Goal: Task Accomplishment & Management: Manage account settings

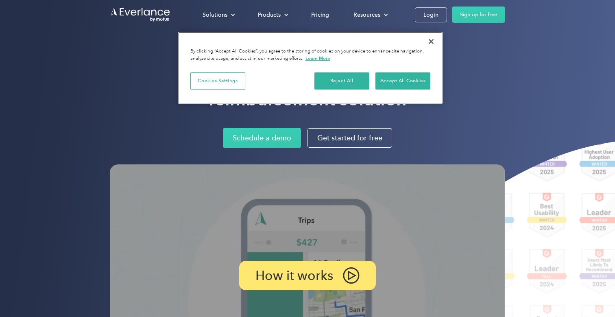
click at [431, 39] on button "Close" at bounding box center [431, 42] width 18 height 18
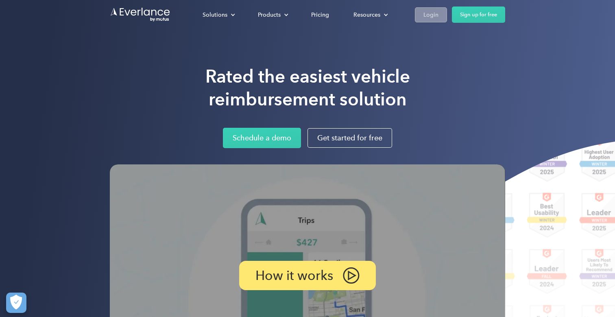
click at [431, 17] on div "Login" at bounding box center [430, 15] width 15 height 10
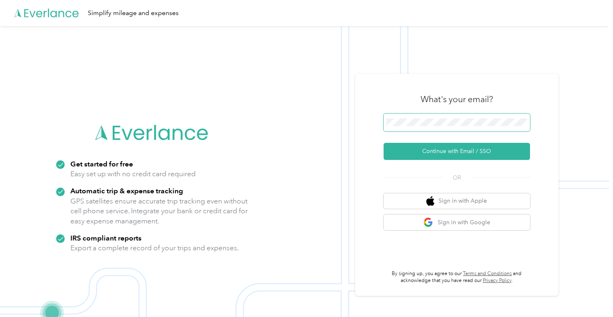
click at [402, 127] on span at bounding box center [456, 122] width 146 height 18
click at [458, 151] on button "Continue with Email / SSO" at bounding box center [456, 151] width 146 height 17
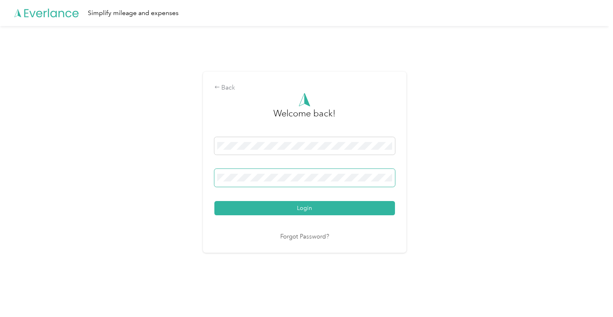
click at [306, 208] on button "Login" at bounding box center [304, 208] width 181 height 14
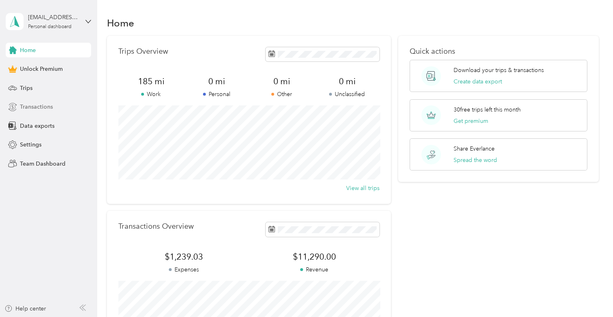
click at [34, 109] on span "Transactions" at bounding box center [36, 106] width 33 height 9
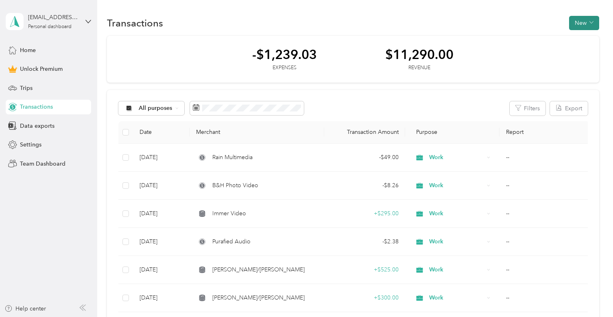
click at [588, 20] on button "New" at bounding box center [584, 23] width 30 height 14
click at [583, 37] on span "Expense" at bounding box center [584, 38] width 22 height 9
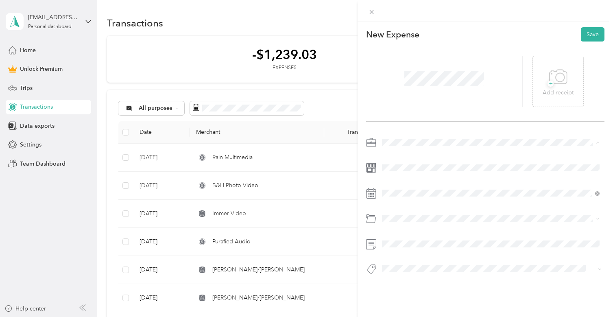
click at [398, 154] on span "Work" at bounding box center [392, 156] width 14 height 7
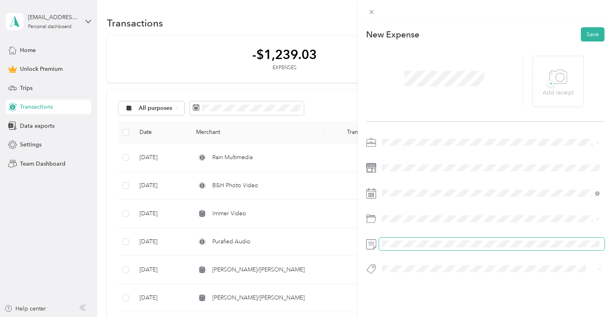
click at [394, 249] on span at bounding box center [491, 243] width 225 height 13
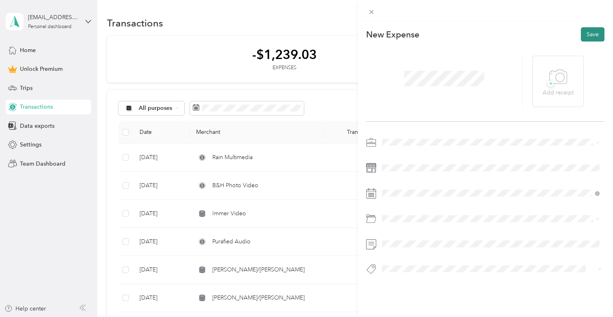
click at [592, 31] on button "Save" at bounding box center [593, 34] width 24 height 14
